Goal: Task Accomplishment & Management: Use online tool/utility

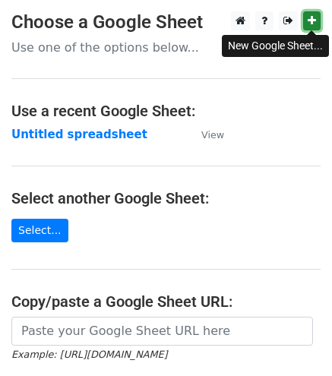
click at [316, 24] on icon at bounding box center [312, 20] width 8 height 11
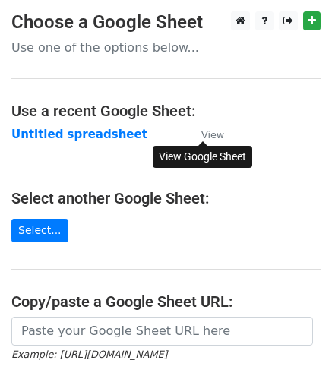
click at [216, 132] on small "View" at bounding box center [213, 134] width 23 height 11
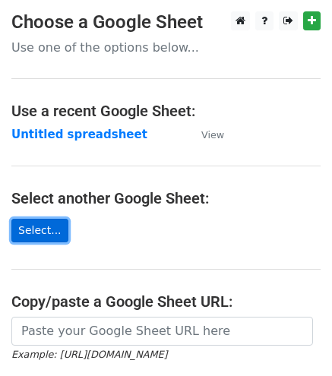
click at [41, 233] on link "Select..." at bounding box center [39, 231] width 57 height 24
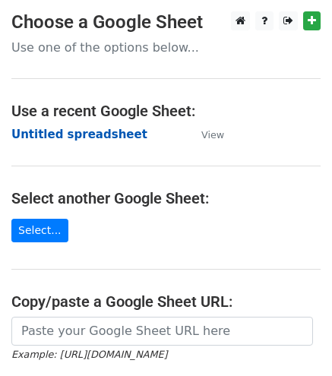
click at [87, 138] on strong "Untitled spreadsheet" at bounding box center [79, 135] width 136 height 14
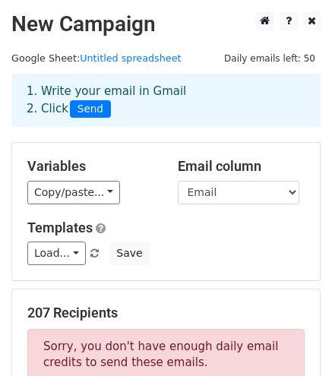
click at [103, 59] on link "Untitled spreadsheet" at bounding box center [130, 57] width 101 height 11
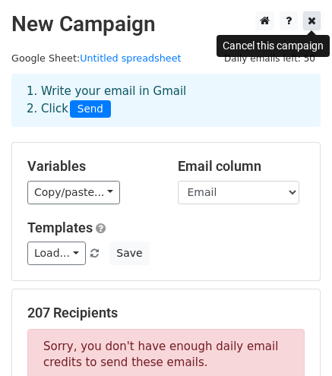
click at [313, 21] on icon at bounding box center [312, 20] width 8 height 11
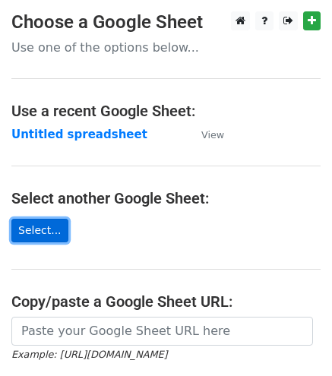
click at [39, 233] on link "Select..." at bounding box center [39, 231] width 57 height 24
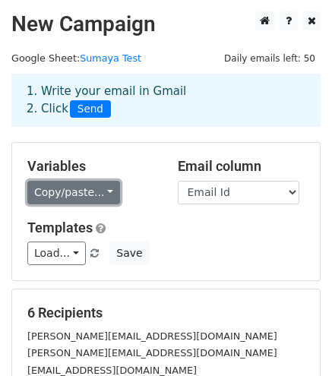
click at [94, 199] on link "Copy/paste..." at bounding box center [73, 193] width 93 height 24
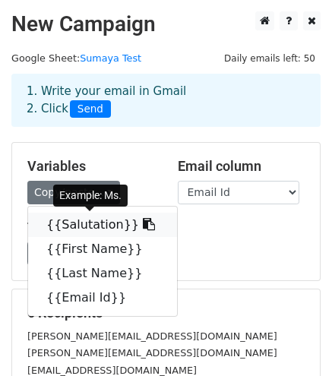
click at [61, 216] on link "{{Salutation}}" at bounding box center [102, 225] width 149 height 24
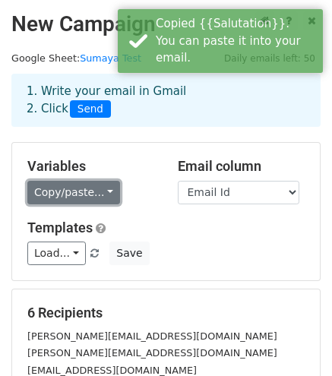
click at [100, 196] on link "Copy/paste..." at bounding box center [73, 193] width 93 height 24
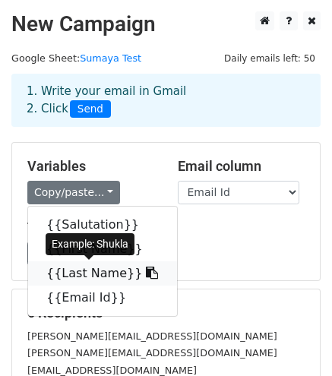
click at [93, 271] on link "{{Last Name}}" at bounding box center [102, 274] width 149 height 24
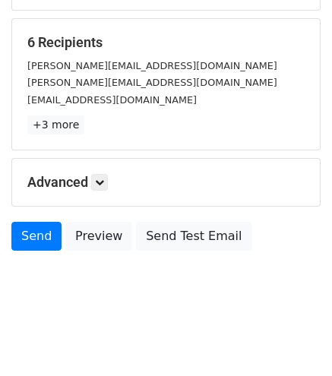
scroll to position [271, 0]
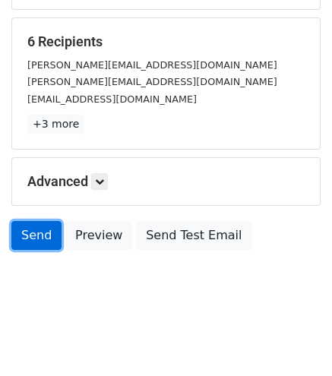
click at [28, 224] on link "Send" at bounding box center [36, 235] width 50 height 29
